Goal: Navigation & Orientation: Find specific page/section

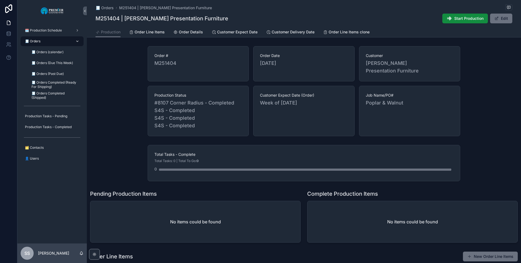
click at [45, 38] on div "🧾 Orders" at bounding box center [52, 41] width 56 height 9
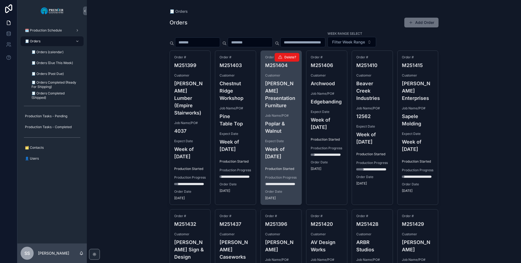
click at [280, 105] on div "Order # M251404 Customer [PERSON_NAME] Presentation Furniture Job Name/PO# Popl…" at bounding box center [281, 128] width 41 height 154
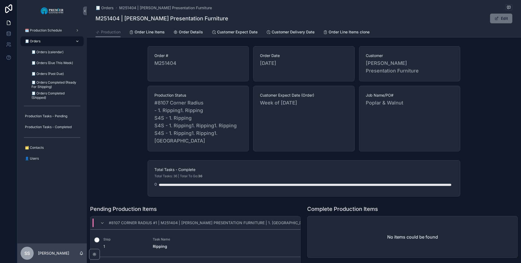
click at [50, 38] on div "🧾 Orders" at bounding box center [52, 41] width 56 height 9
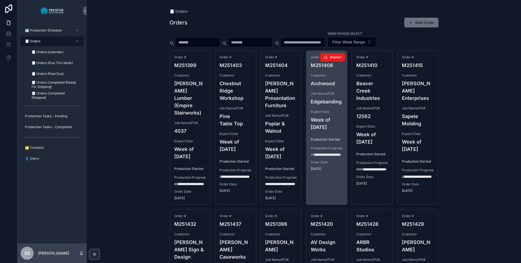
click at [327, 109] on div "Order # M251406 Customer Archwood Job Name/PO# Edgebanding Expect Date Week of …" at bounding box center [326, 113] width 41 height 125
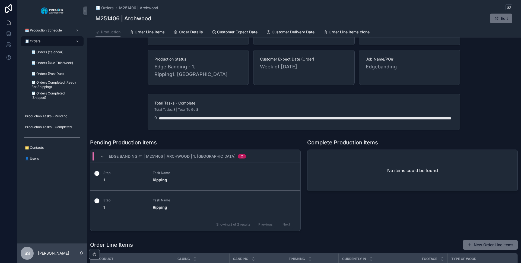
scroll to position [54, 0]
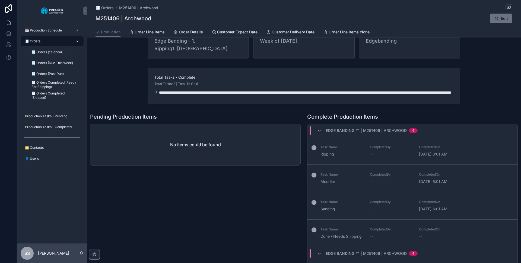
click at [32, 43] on span "🧾 Orders" at bounding box center [32, 41] width 15 height 4
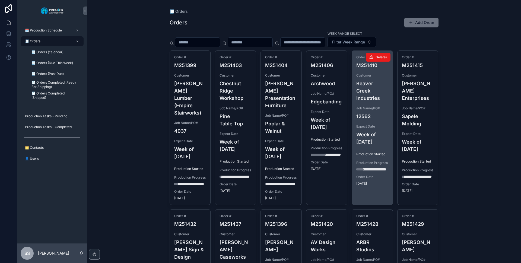
click at [367, 131] on h4 "Week of [DATE]" at bounding box center [372, 138] width 32 height 15
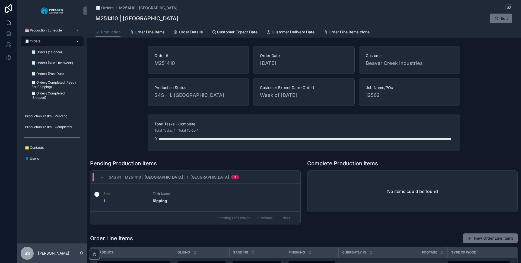
click at [37, 41] on span "🧾 Orders" at bounding box center [32, 41] width 15 height 4
